Goal: Information Seeking & Learning: Learn about a topic

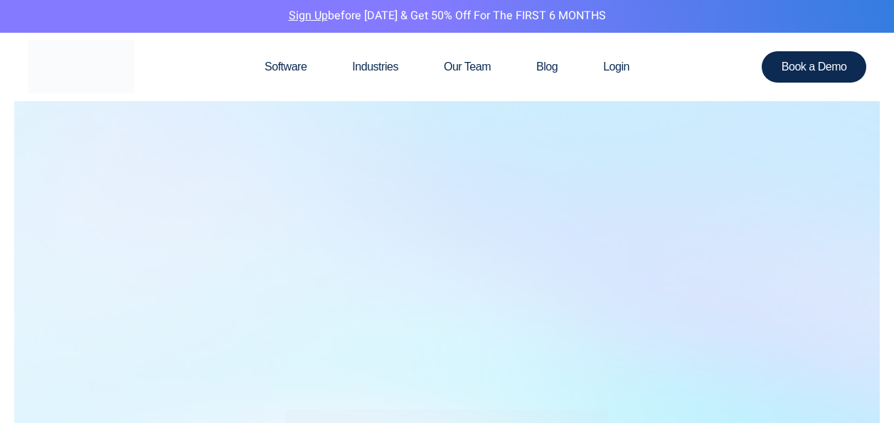
scroll to position [706, 0]
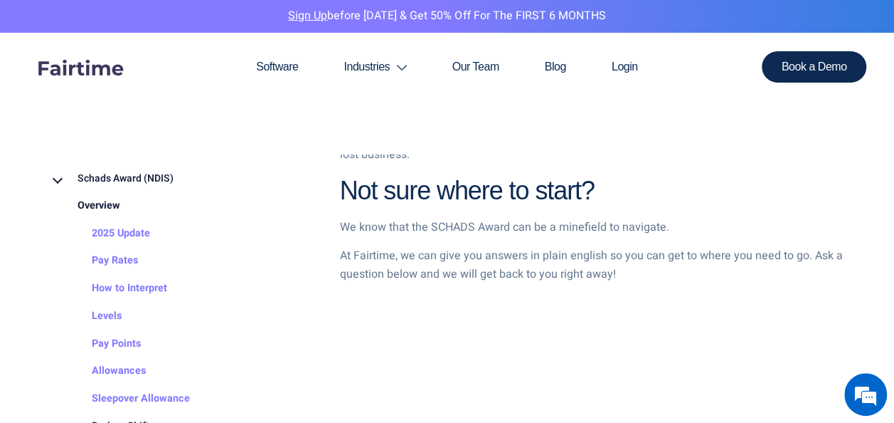
click at [100, 209] on link "Overview" at bounding box center [84, 206] width 71 height 28
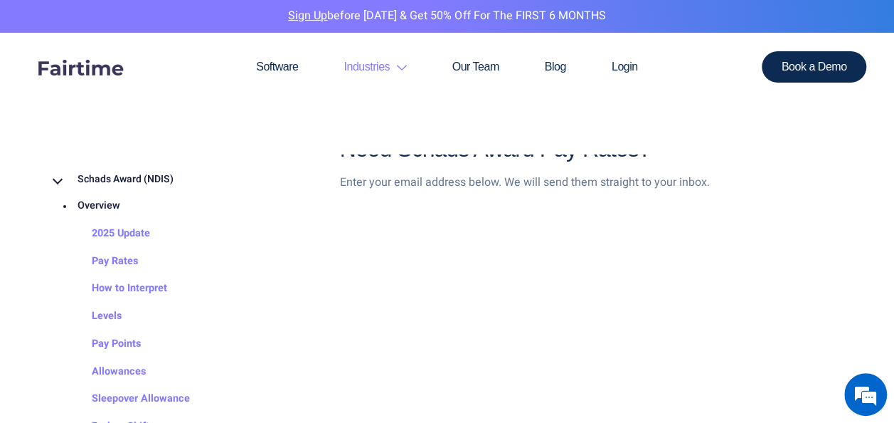
scroll to position [1423, 0]
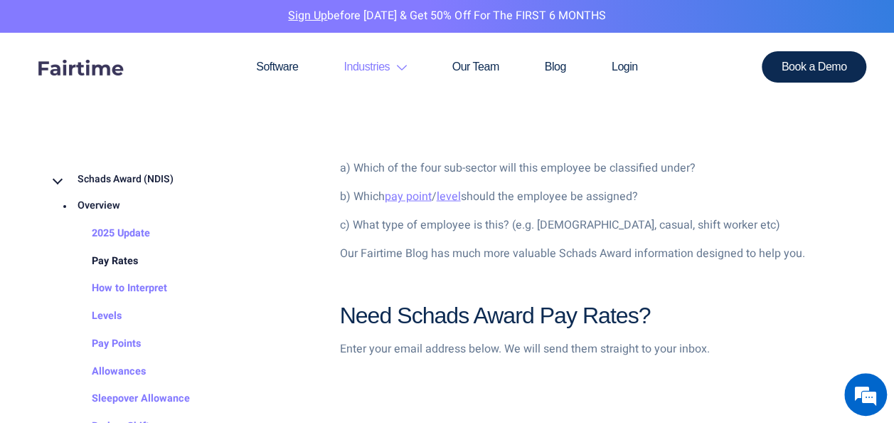
click at [110, 258] on link "Pay Rates" at bounding box center [100, 261] width 75 height 28
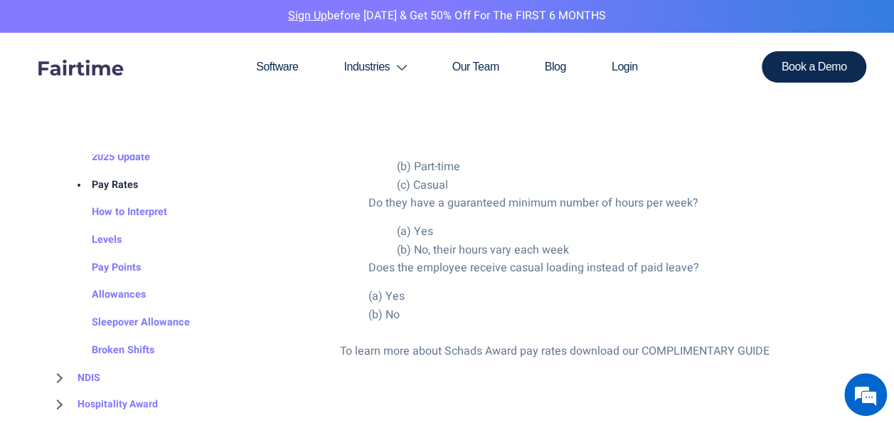
scroll to position [71, 0]
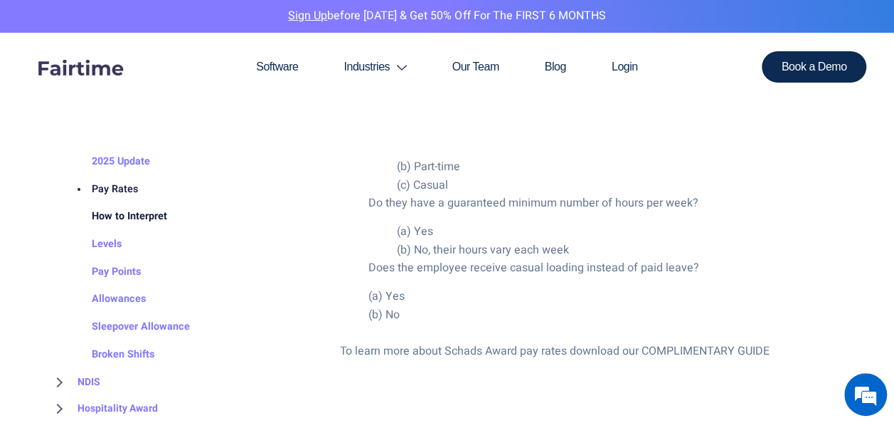
click at [144, 214] on link "How to Interpret" at bounding box center [115, 217] width 104 height 28
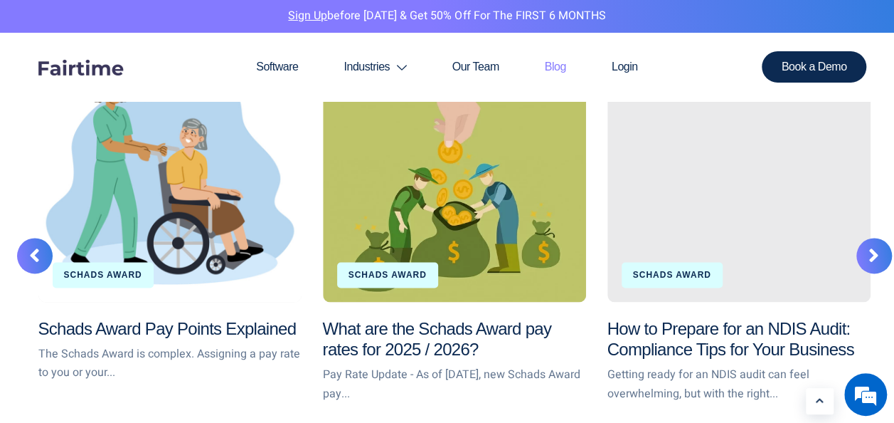
scroll to position [3790, 0]
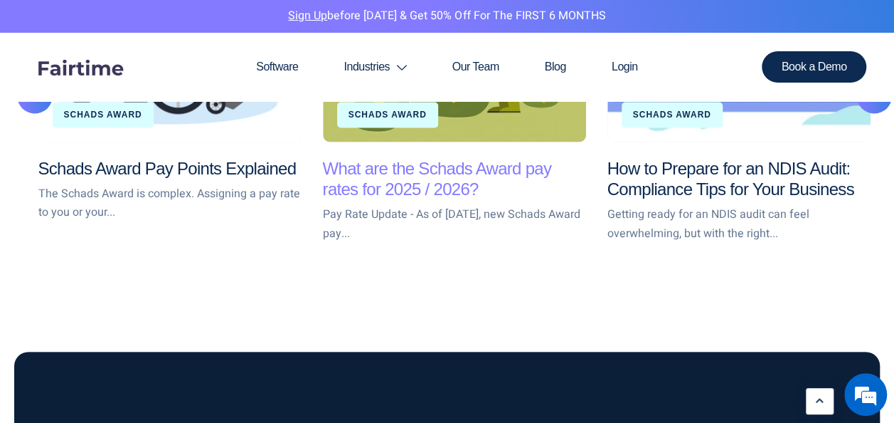
click at [450, 169] on link "What are the Schads Award pay rates for 2025 / 2026?" at bounding box center [437, 179] width 229 height 40
